Goal: Use online tool/utility: Utilize a website feature to perform a specific function

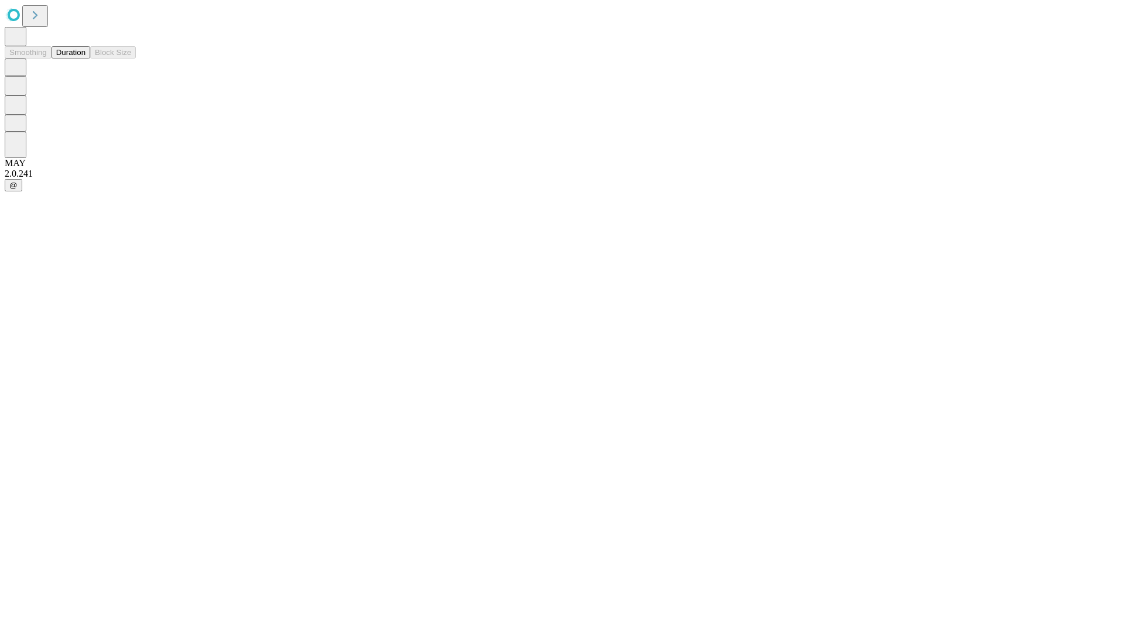
click at [85, 59] on button "Duration" at bounding box center [71, 52] width 39 height 12
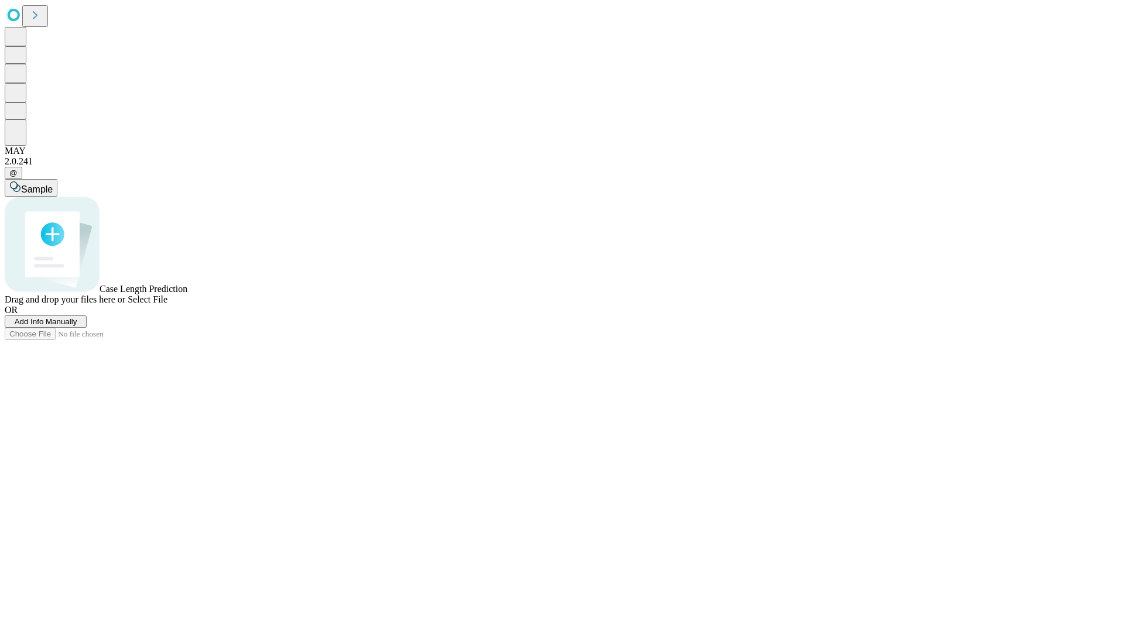
click at [167, 304] on span "Select File" at bounding box center [148, 299] width 40 height 10
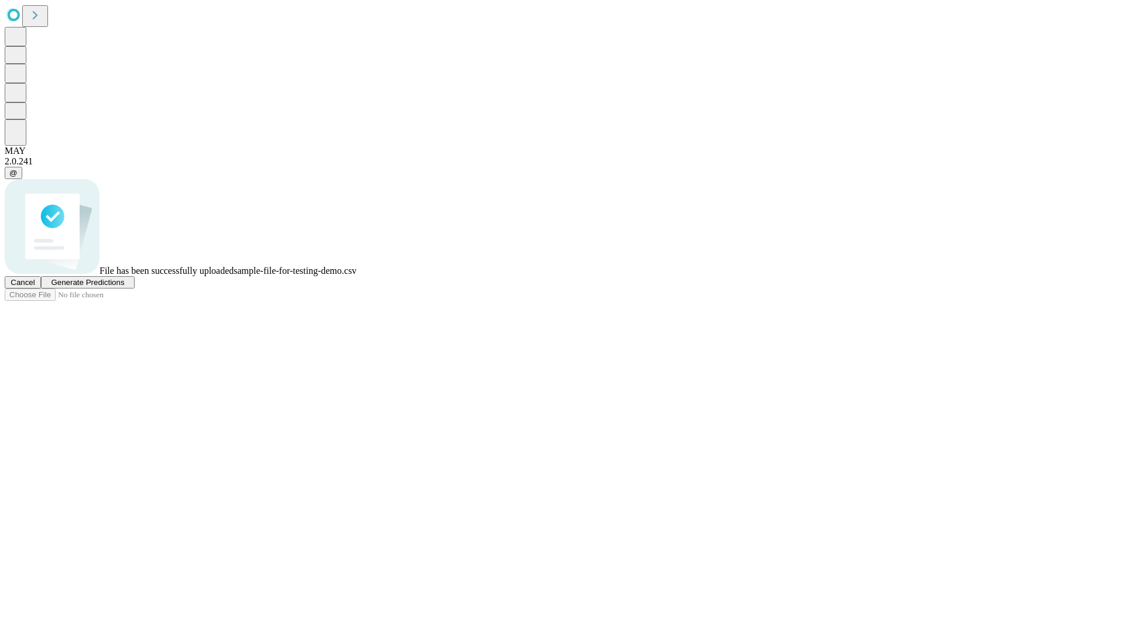
click at [124, 287] on span "Generate Predictions" at bounding box center [87, 282] width 73 height 9
